Goal: Find specific page/section: Find specific page/section

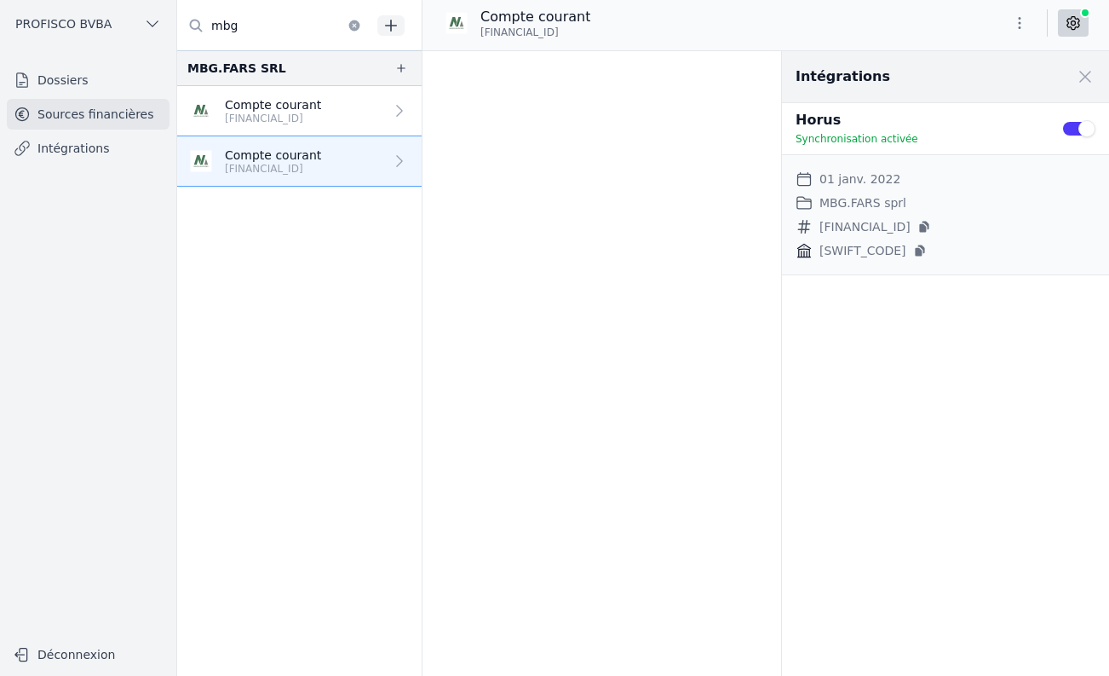
scroll to position [24317, 0]
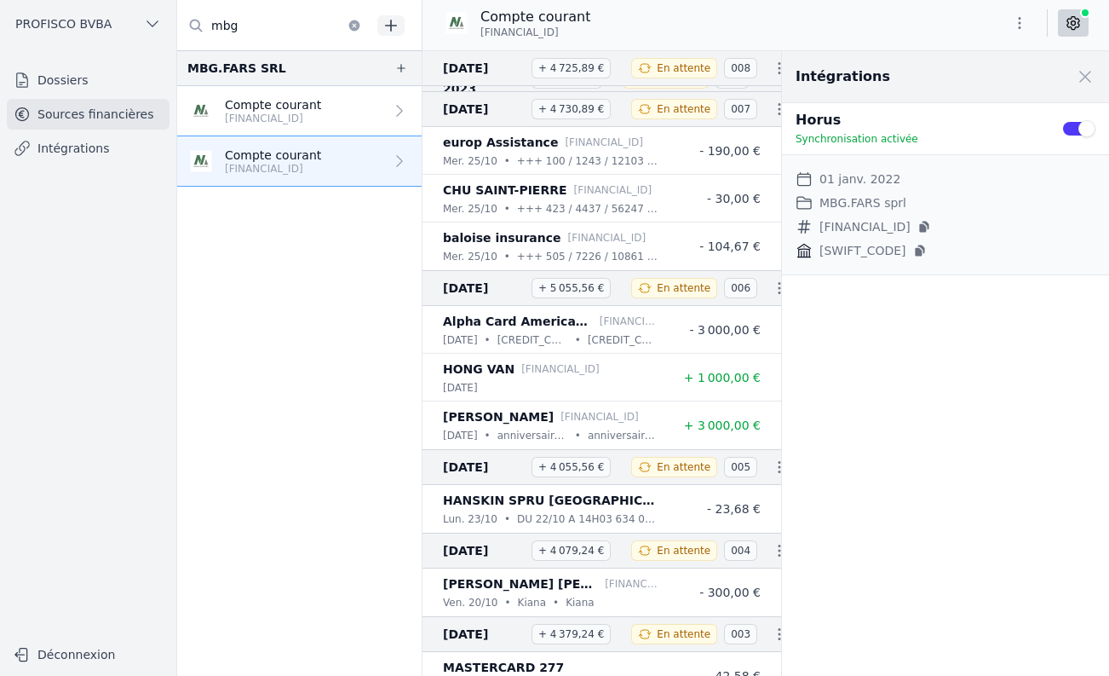
drag, startPoint x: 781, startPoint y: 667, endPoint x: 769, endPoint y: 672, distance: 13.8
click at [769, 672] on div "And 408 items before HONG VAN BE17 0018 1781 1221 mar. 09/01 + 2 000,00 € sodex…" at bounding box center [603, 363] width 360 height 625
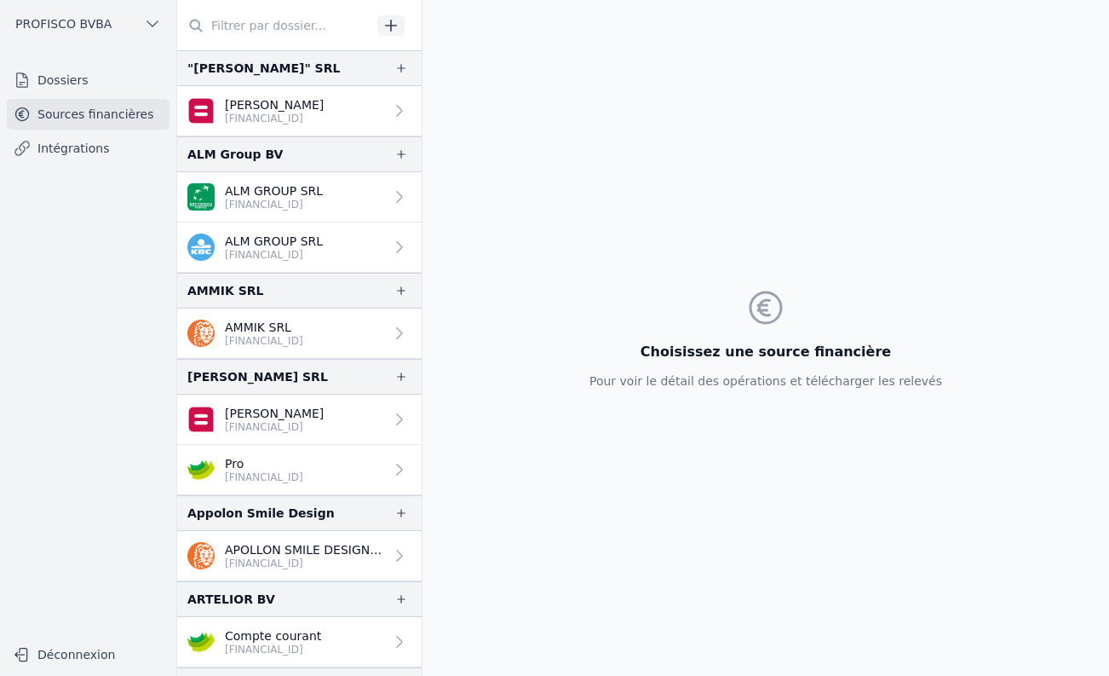
click at [69, 84] on link "Dossiers" at bounding box center [88, 80] width 163 height 31
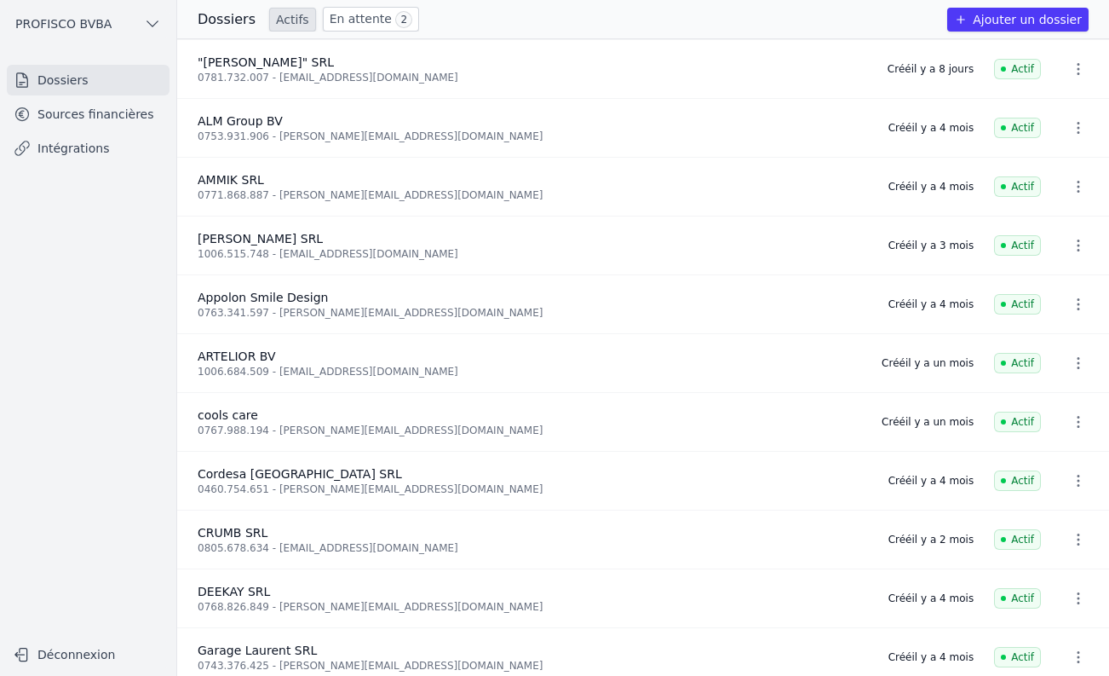
click at [92, 118] on link "Sources financières" at bounding box center [88, 114] width 163 height 31
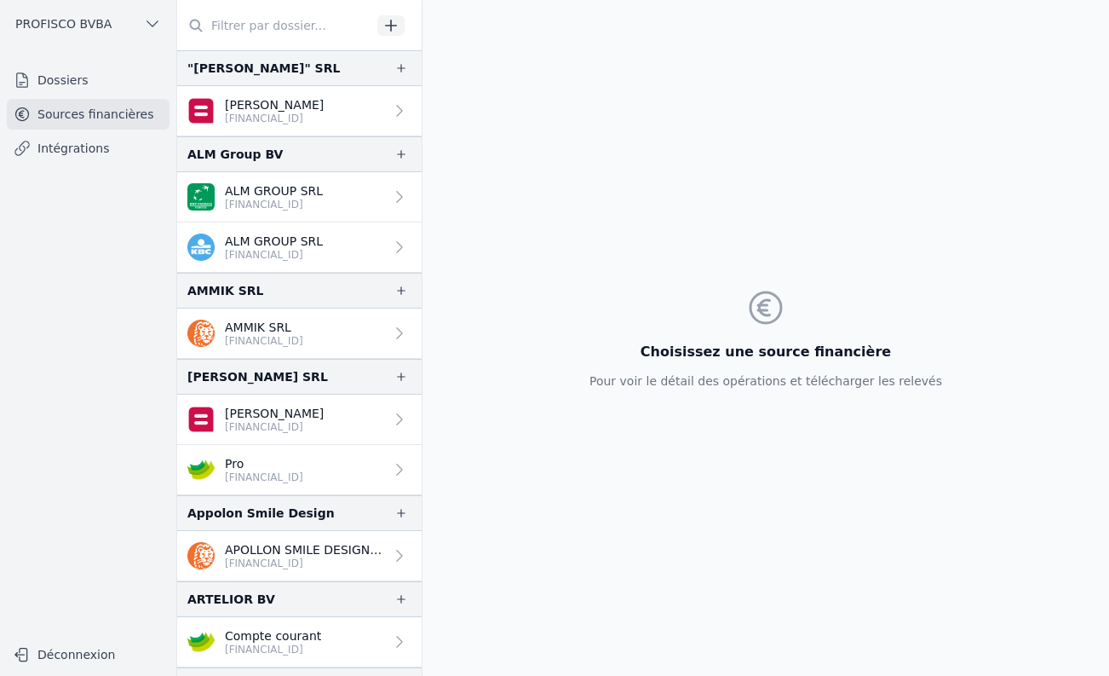
click at [240, 35] on input "text" at bounding box center [274, 25] width 194 height 31
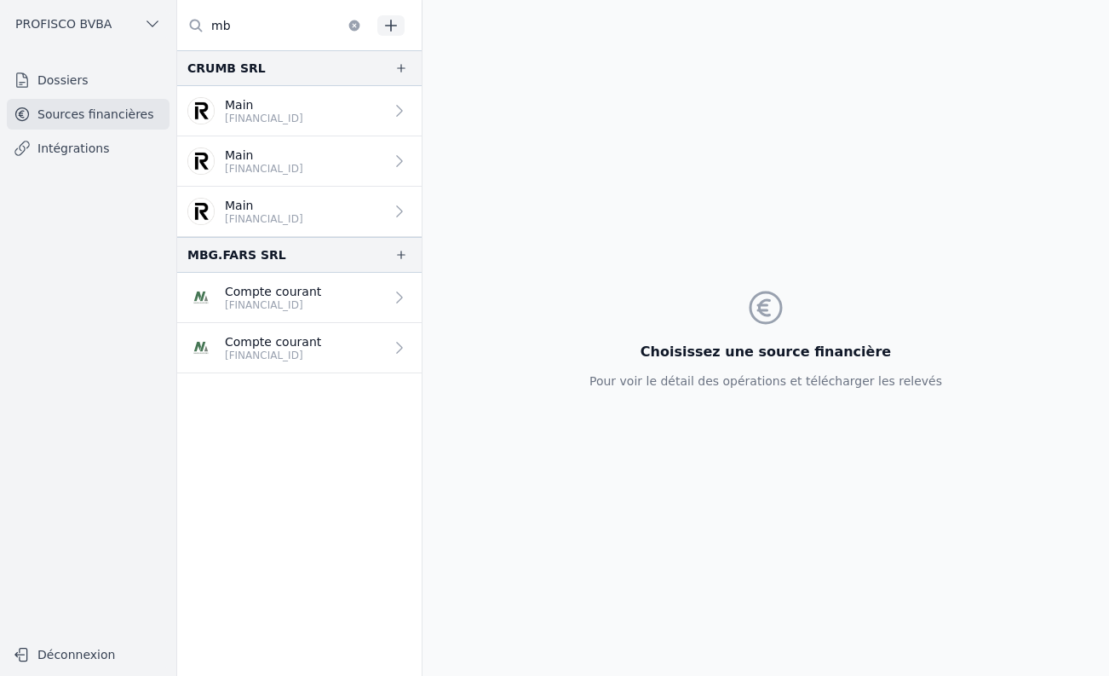
type input "m"
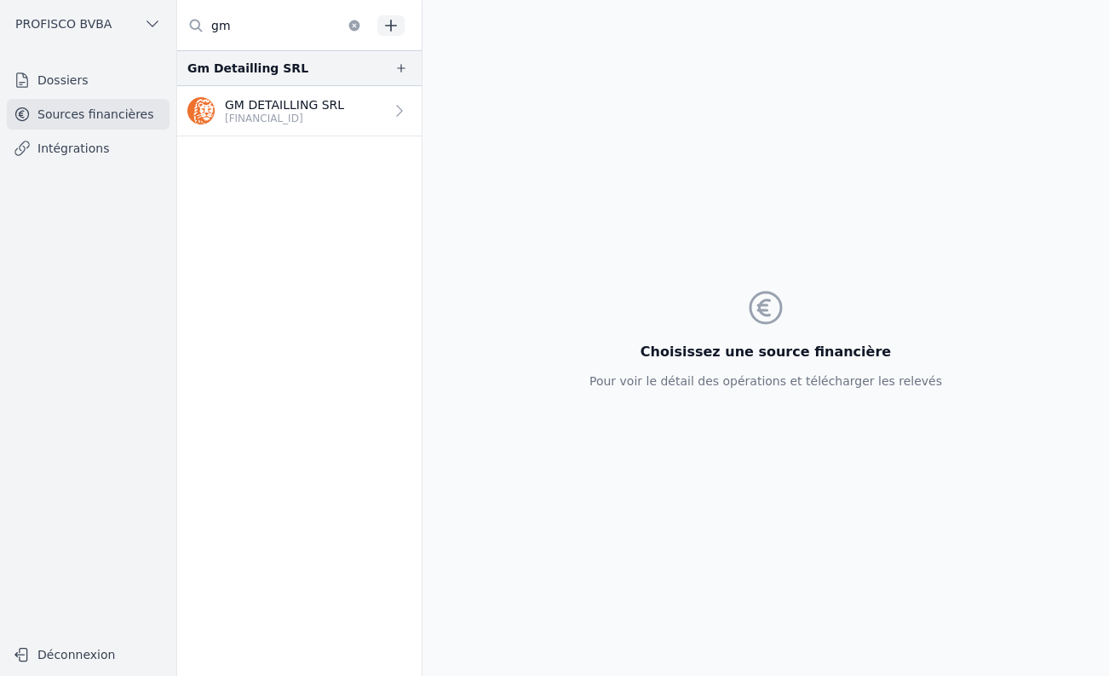
type input "g"
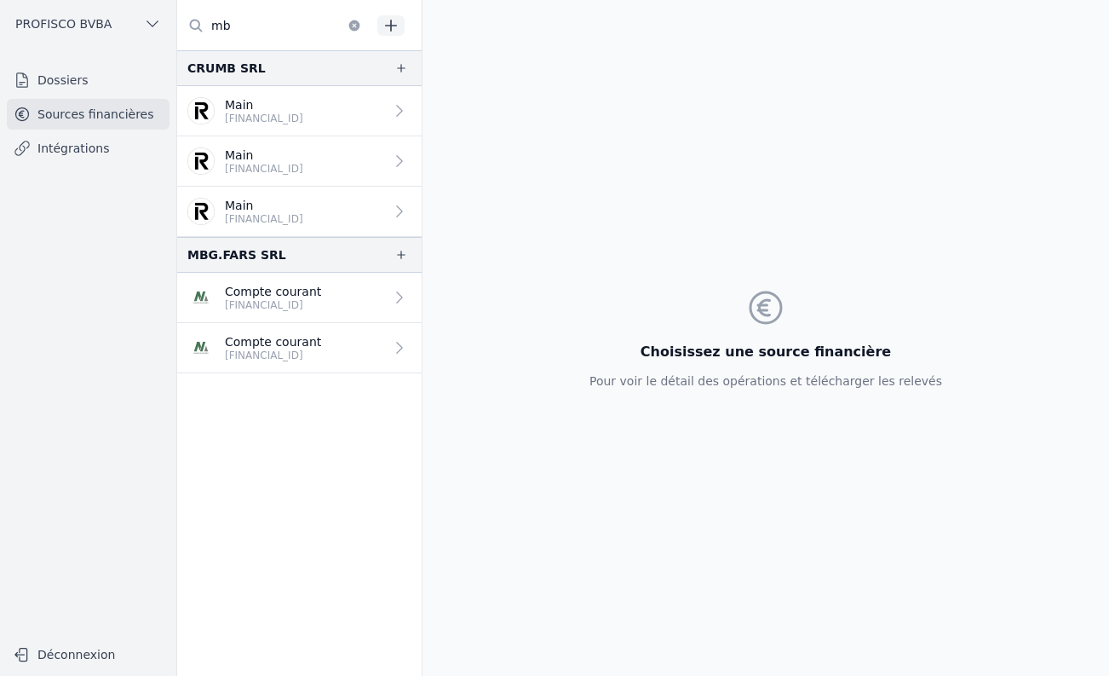
type input "mb"
click at [256, 360] on p "[FINANCIAL_ID]" at bounding box center [273, 355] width 96 height 14
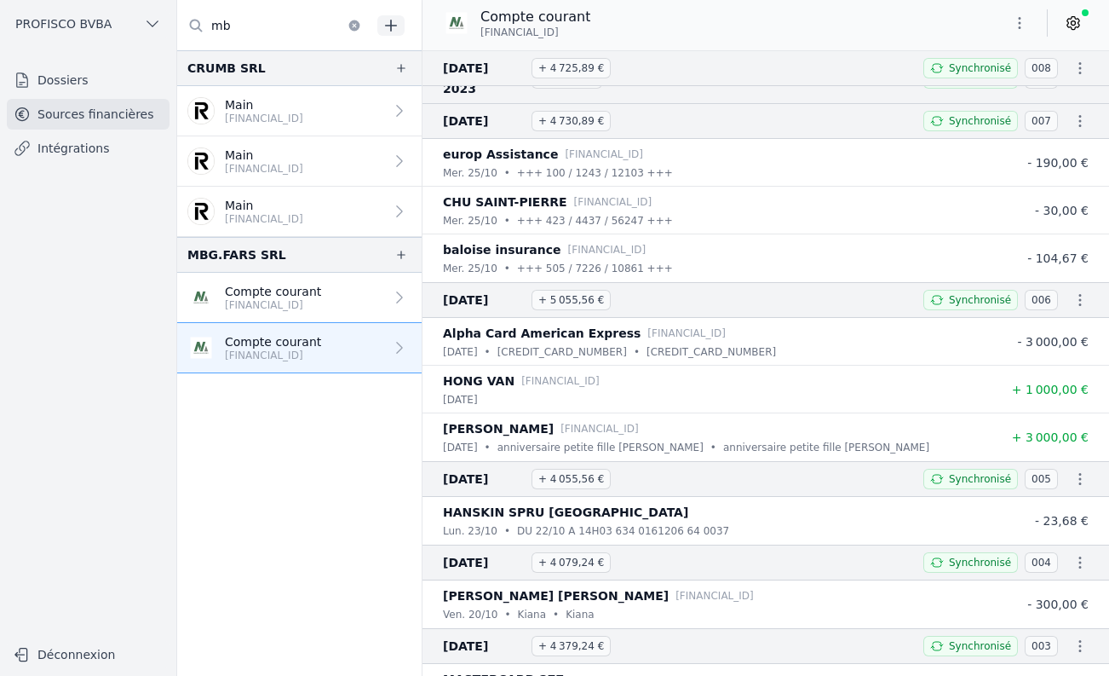
scroll to position [24317, 0]
